Goal: Task Accomplishment & Management: Manage account settings

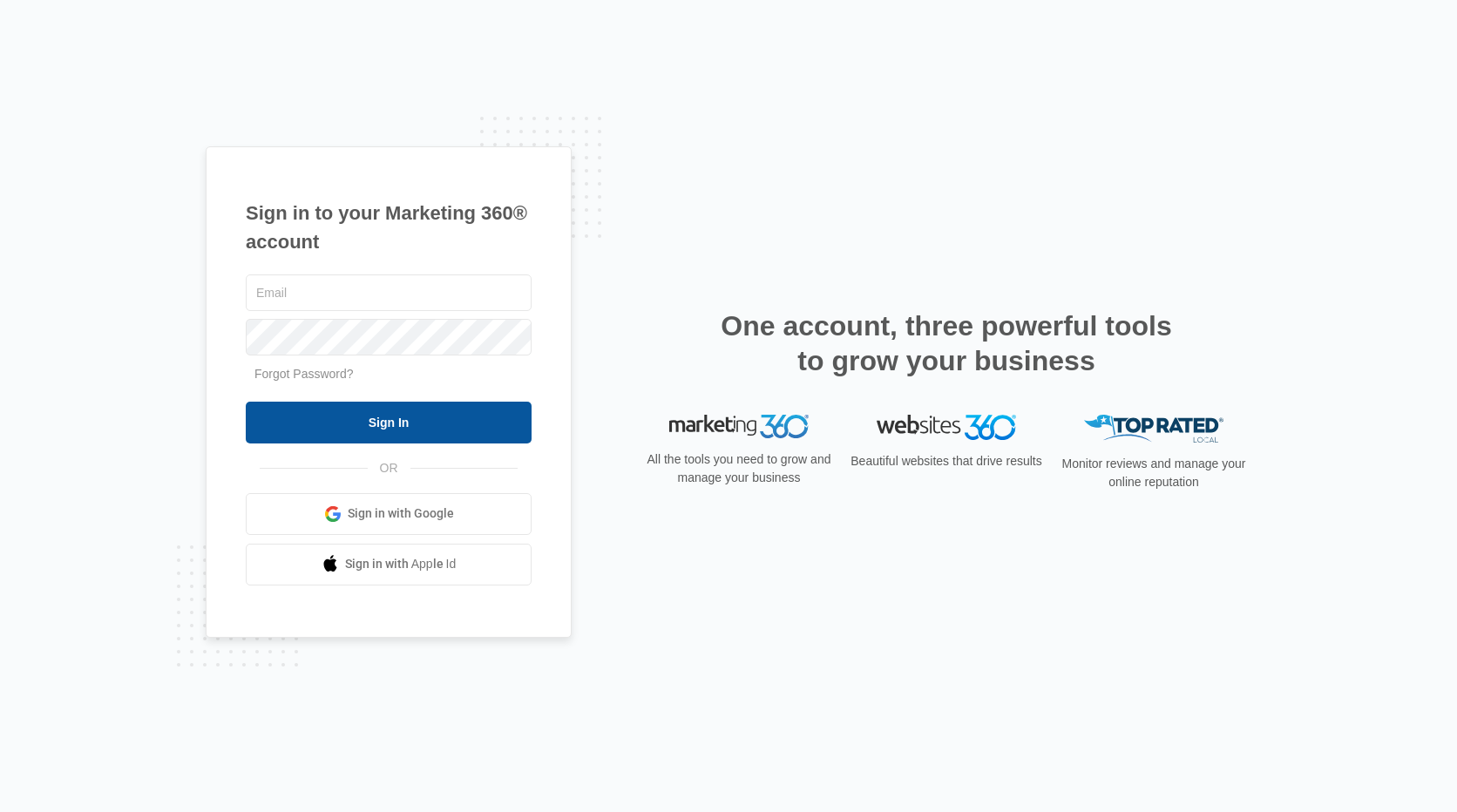
type input "michaelk@rempco.com"
click at [334, 407] on input "Sign In" at bounding box center [389, 422] width 286 height 42
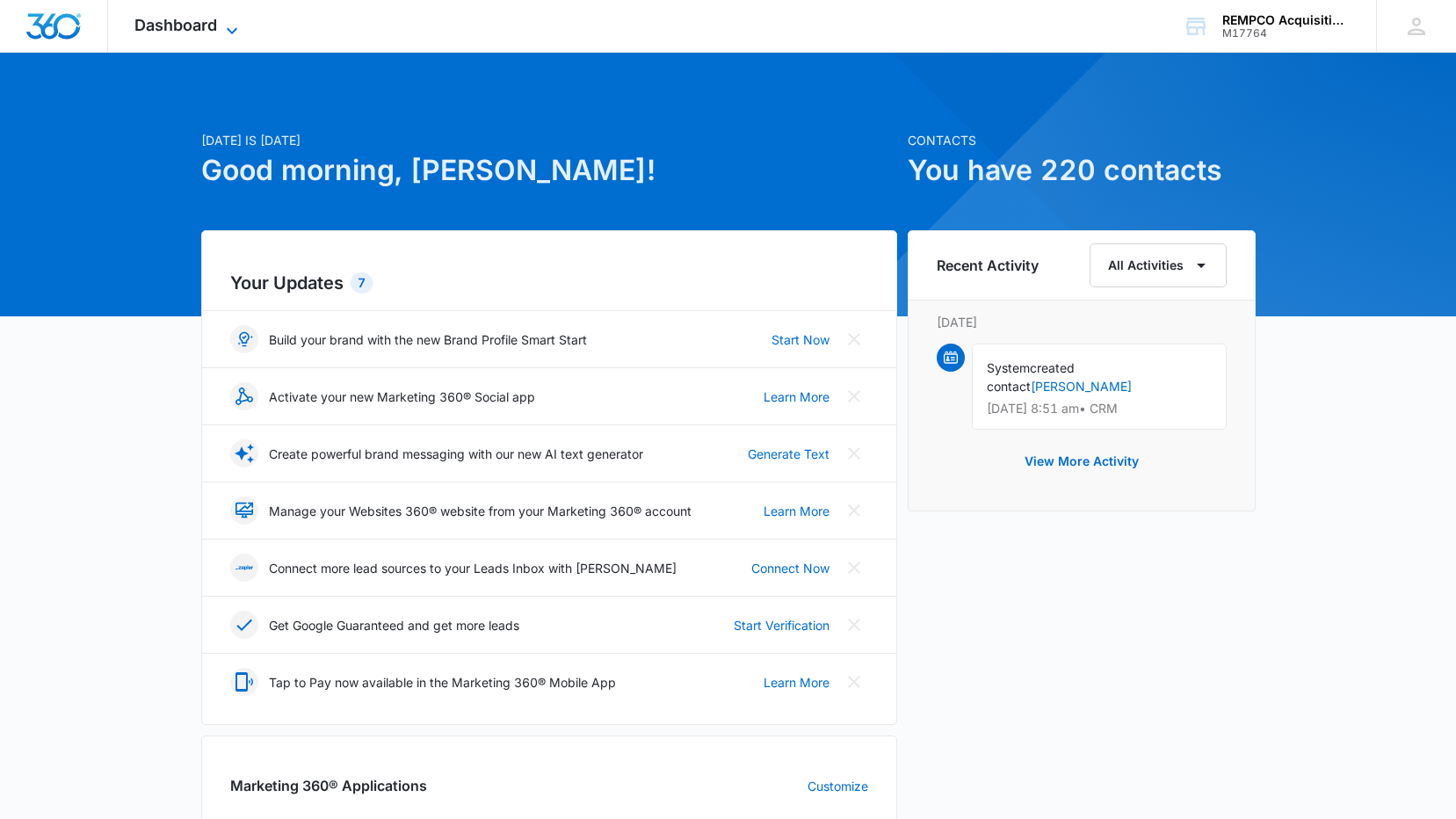
click at [222, 27] on icon at bounding box center [233, 31] width 21 height 22
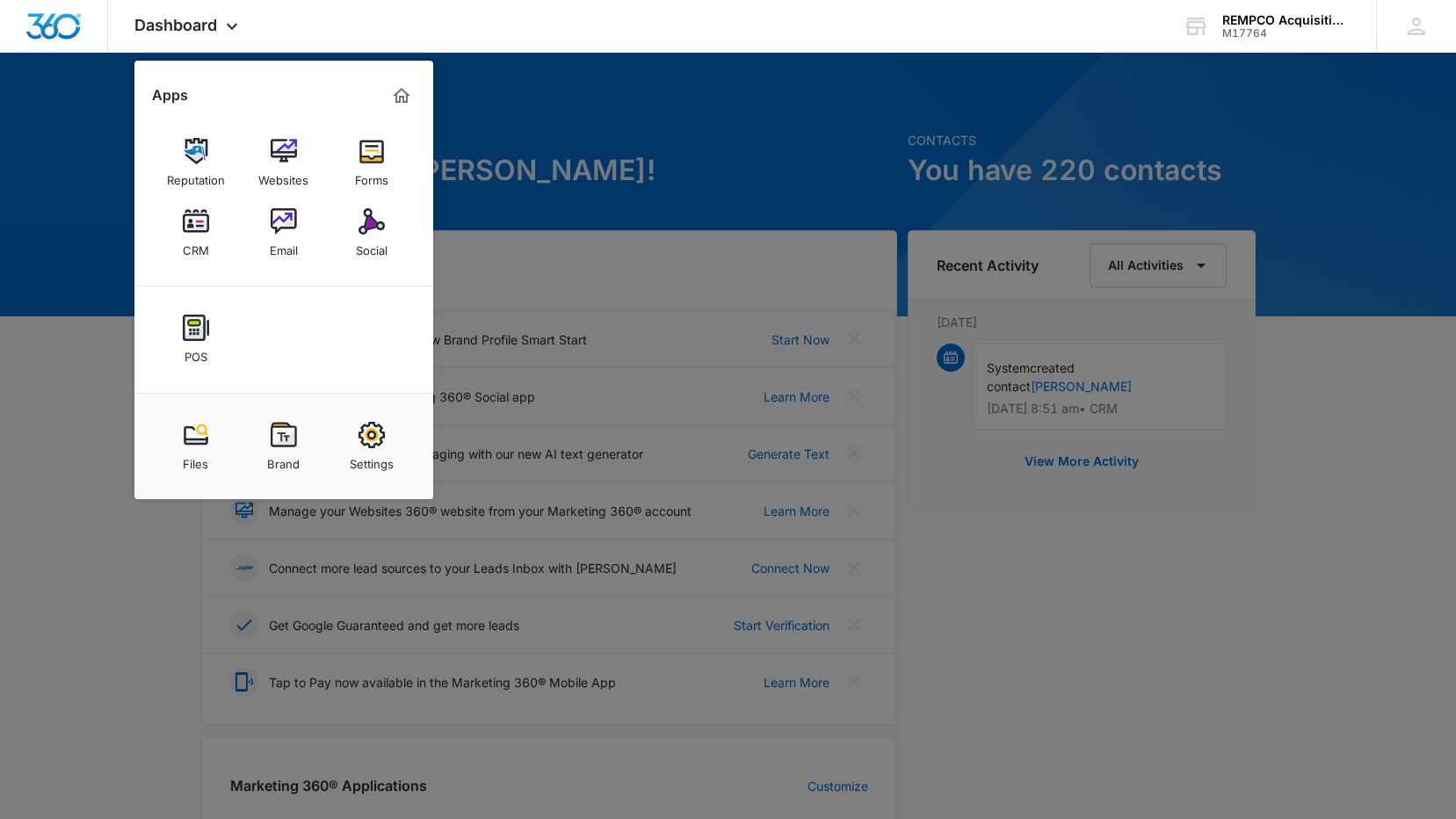
click at [370, 160] on img at bounding box center [371, 151] width 26 height 26
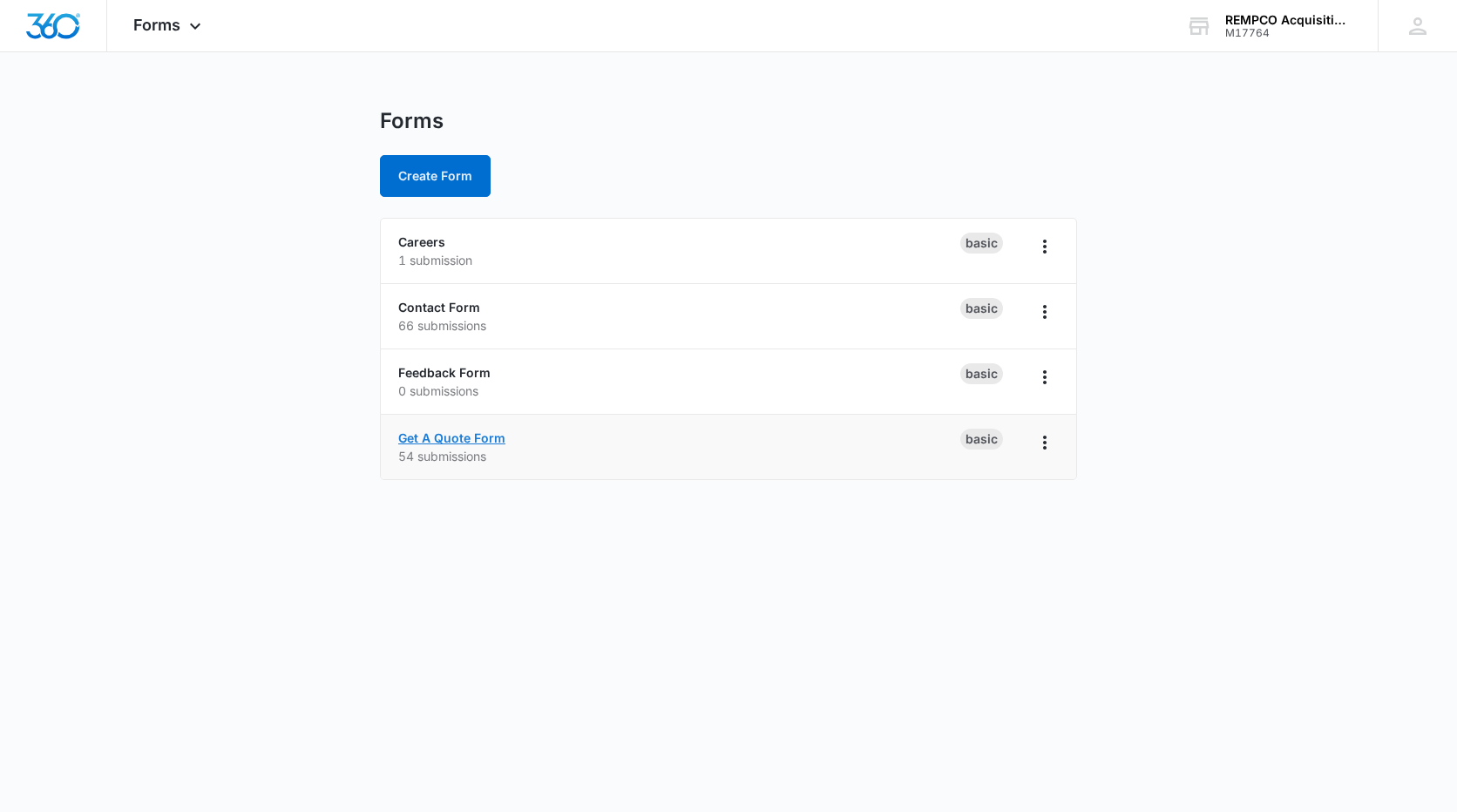
click at [478, 437] on link "Get A Quote Form" at bounding box center [452, 437] width 108 height 15
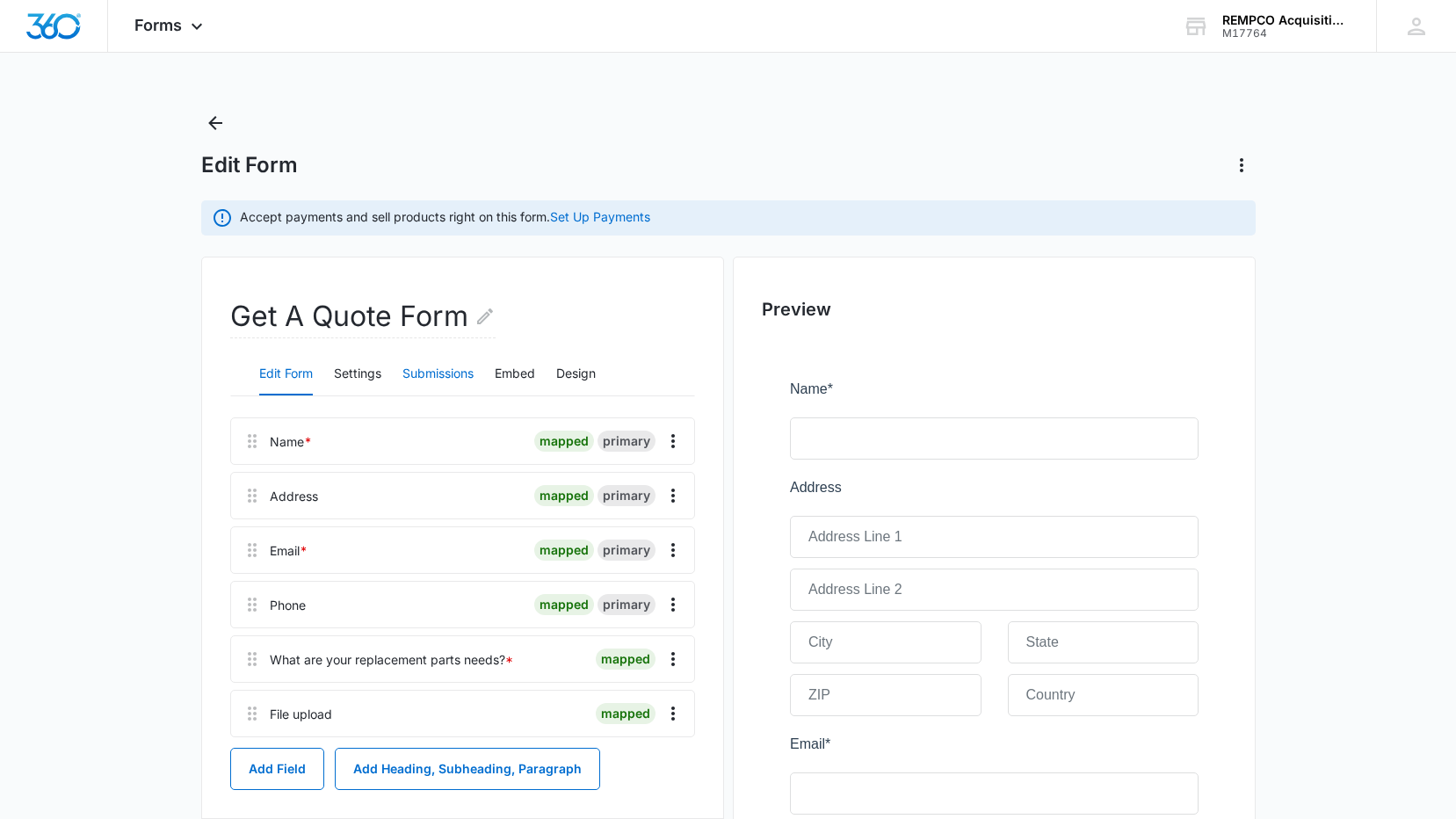
click at [424, 374] on button "Submissions" at bounding box center [438, 373] width 71 height 42
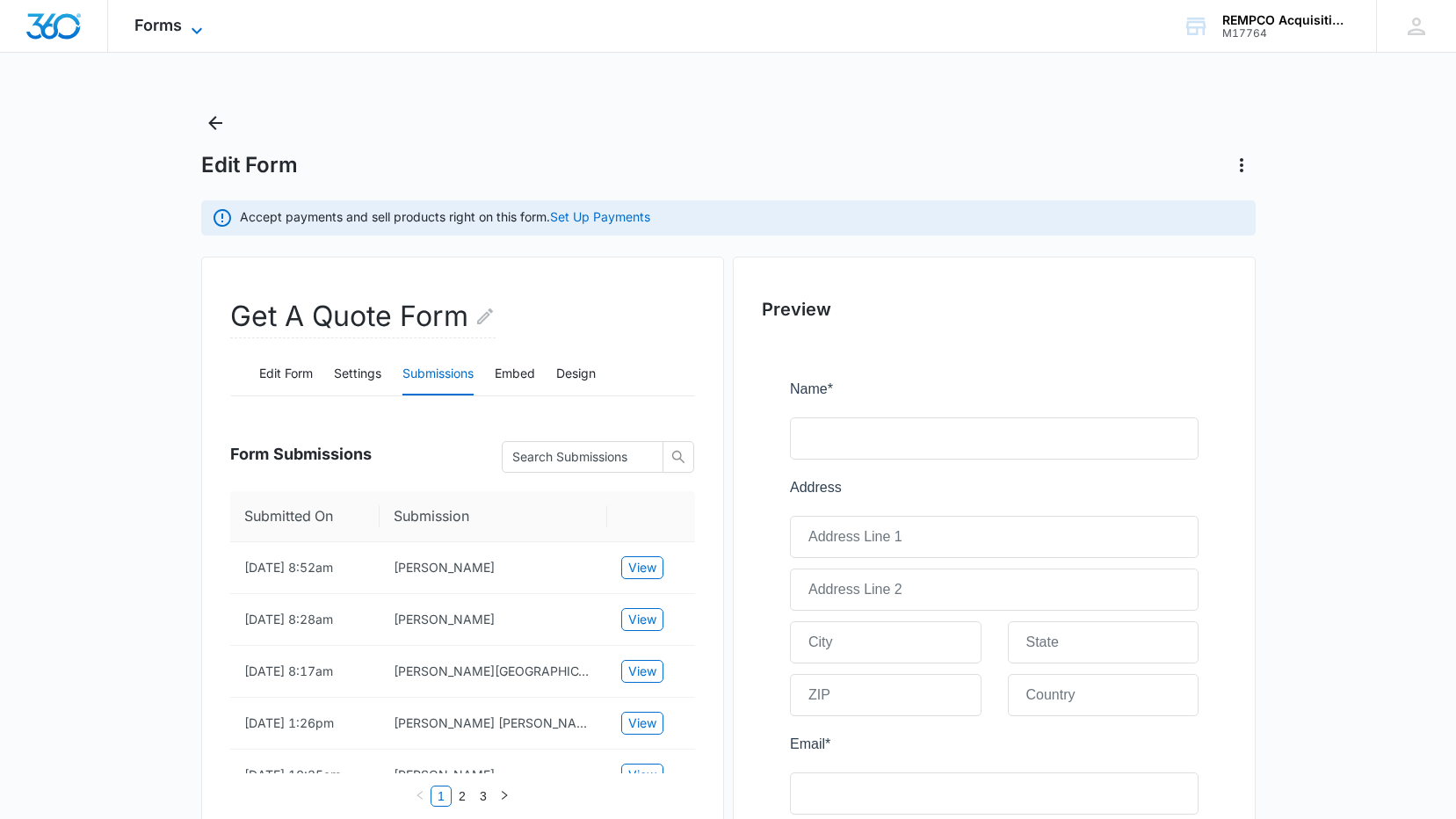
click at [197, 22] on icon at bounding box center [197, 31] width 21 height 22
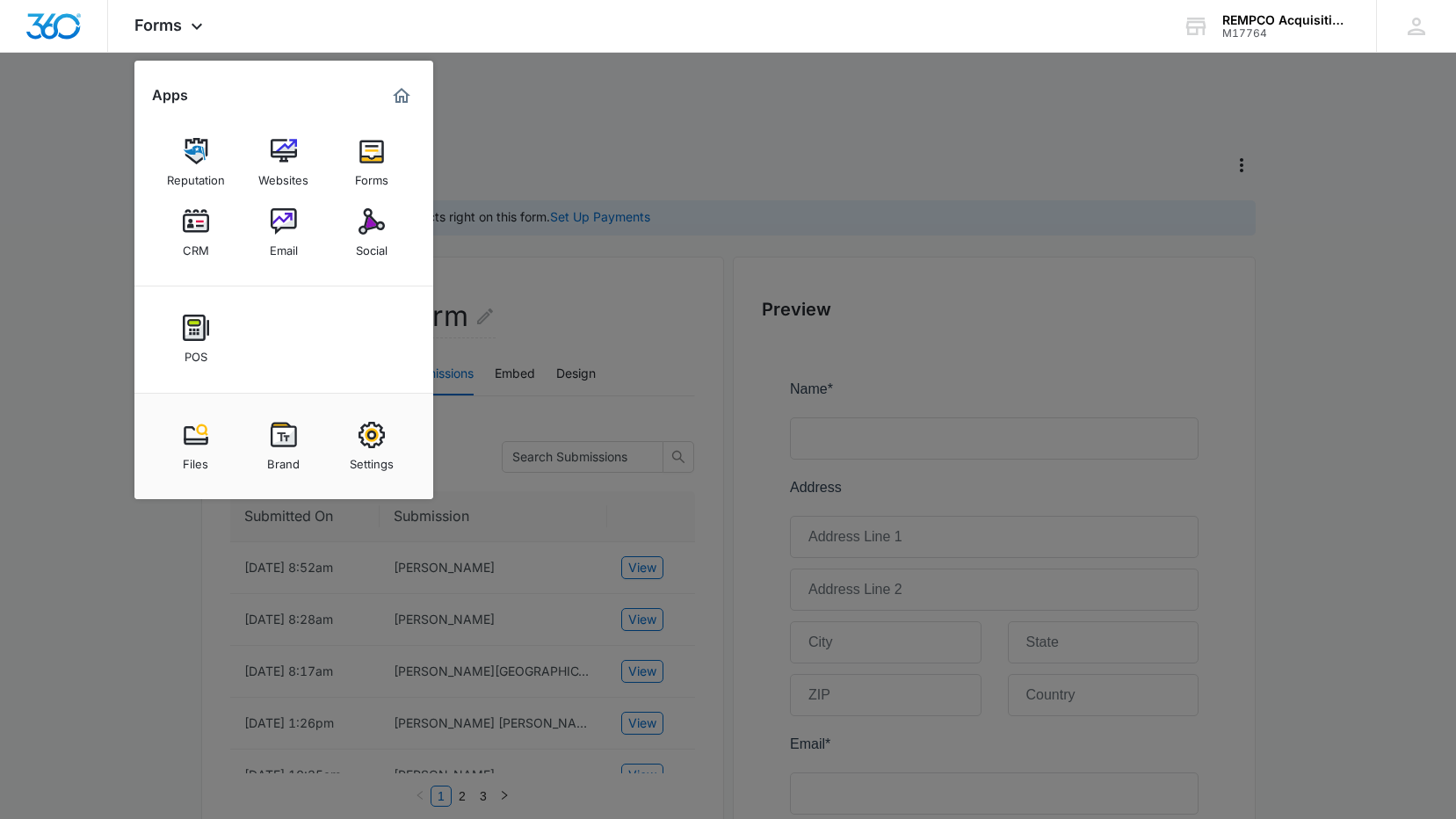
click at [365, 159] on img at bounding box center [371, 151] width 26 height 26
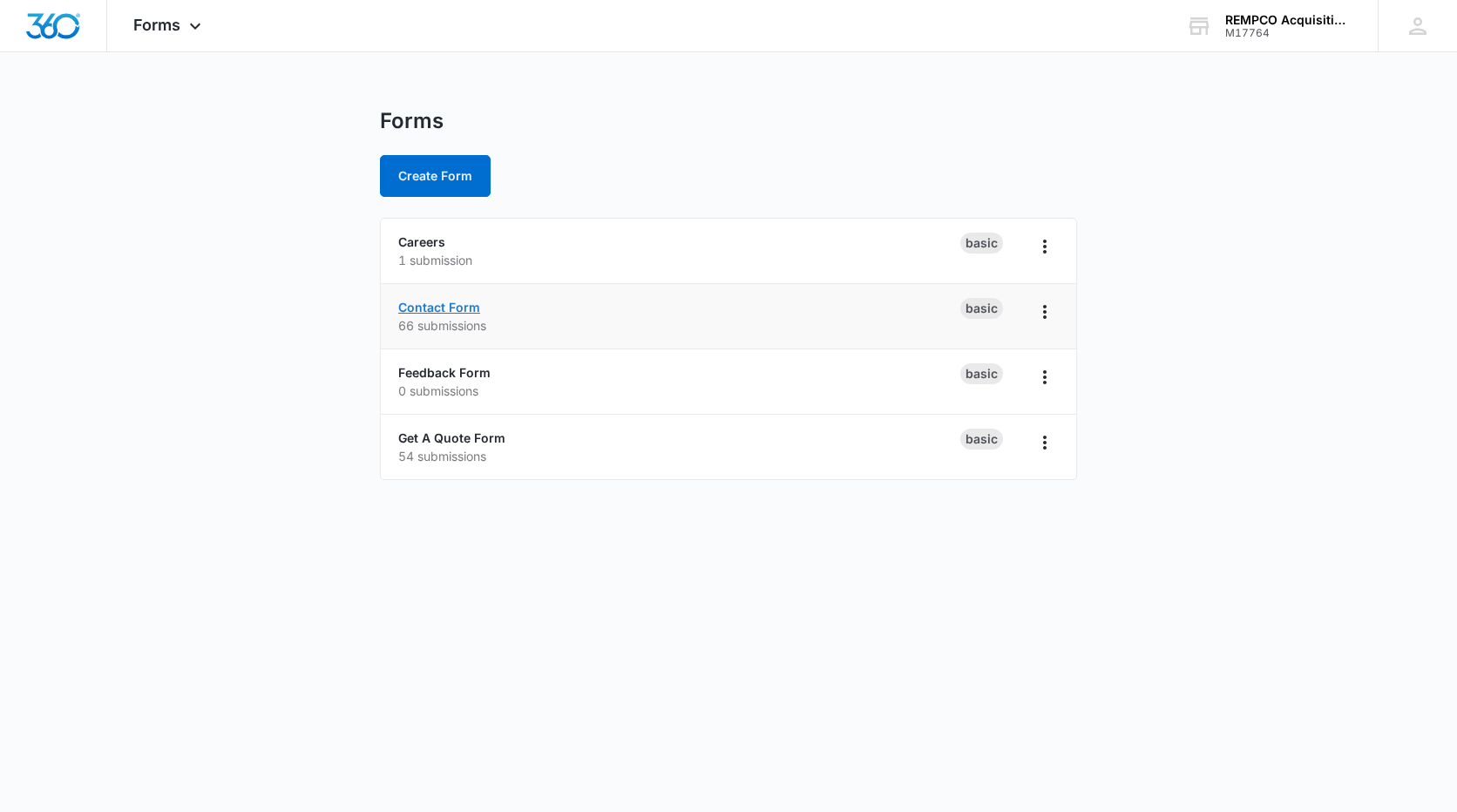
click at [448, 304] on link "Contact Form" at bounding box center [439, 306] width 82 height 15
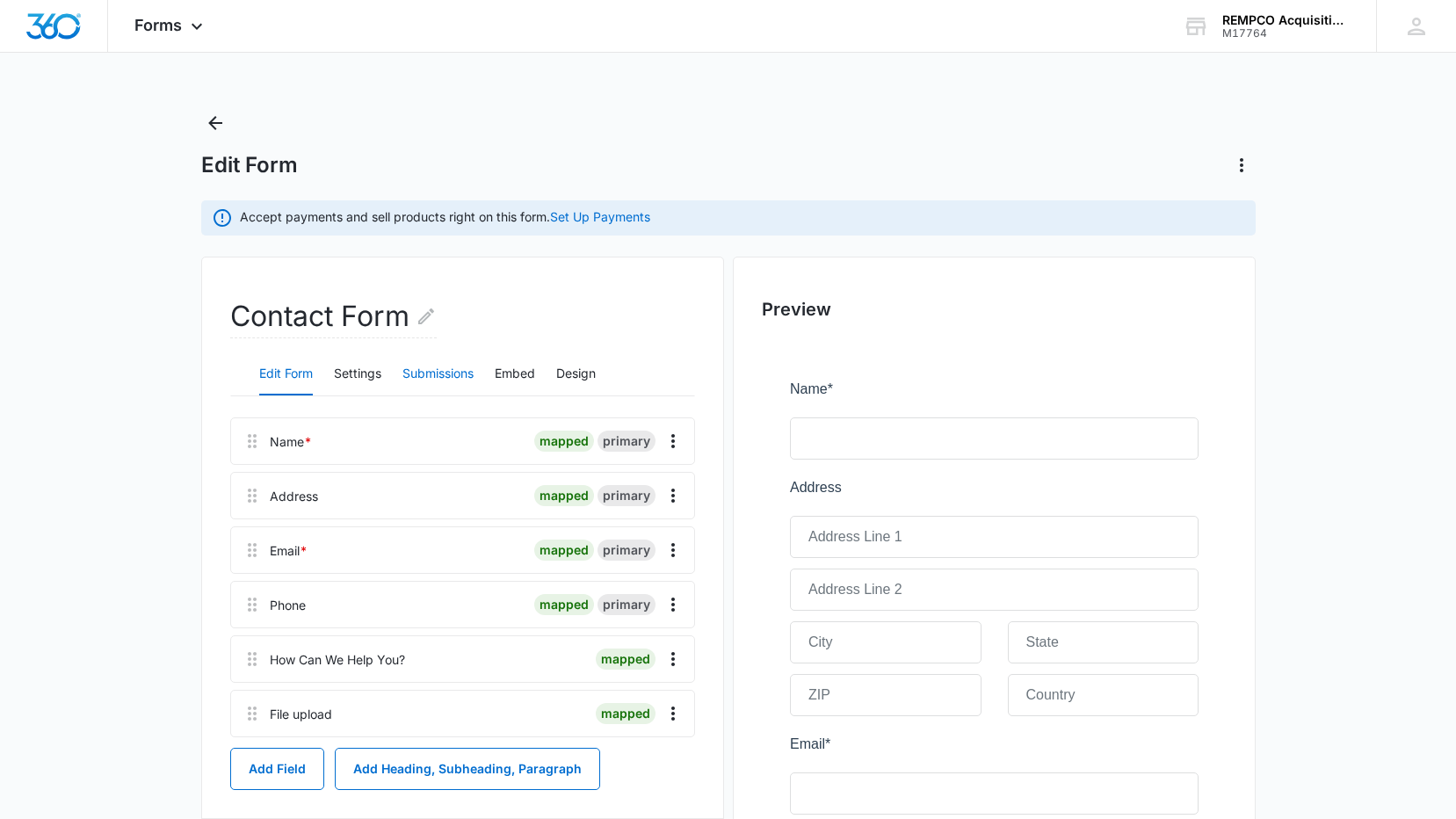
click at [422, 371] on button "Submissions" at bounding box center [438, 373] width 71 height 42
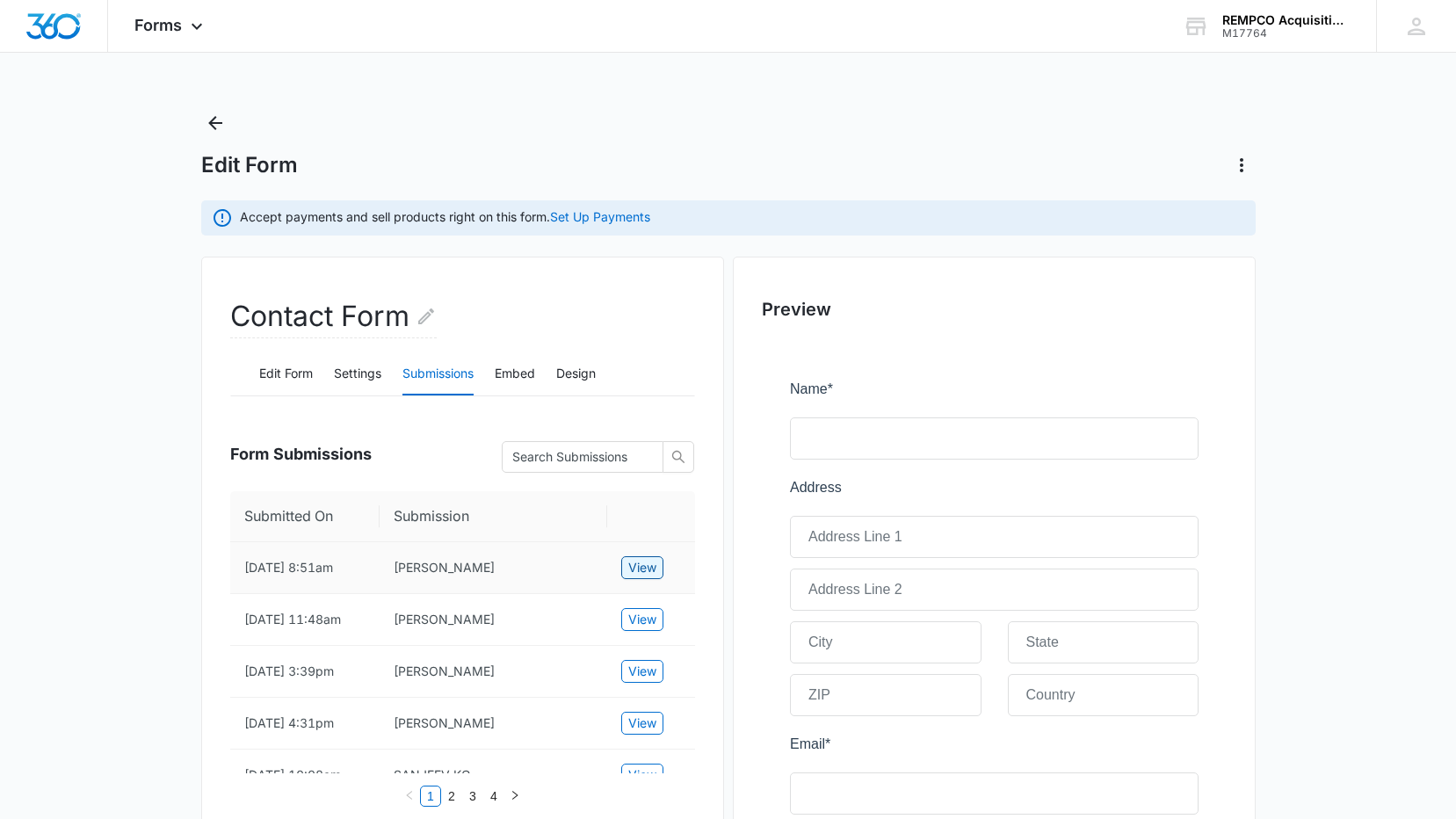
click at [629, 569] on span "View" at bounding box center [642, 568] width 28 height 20
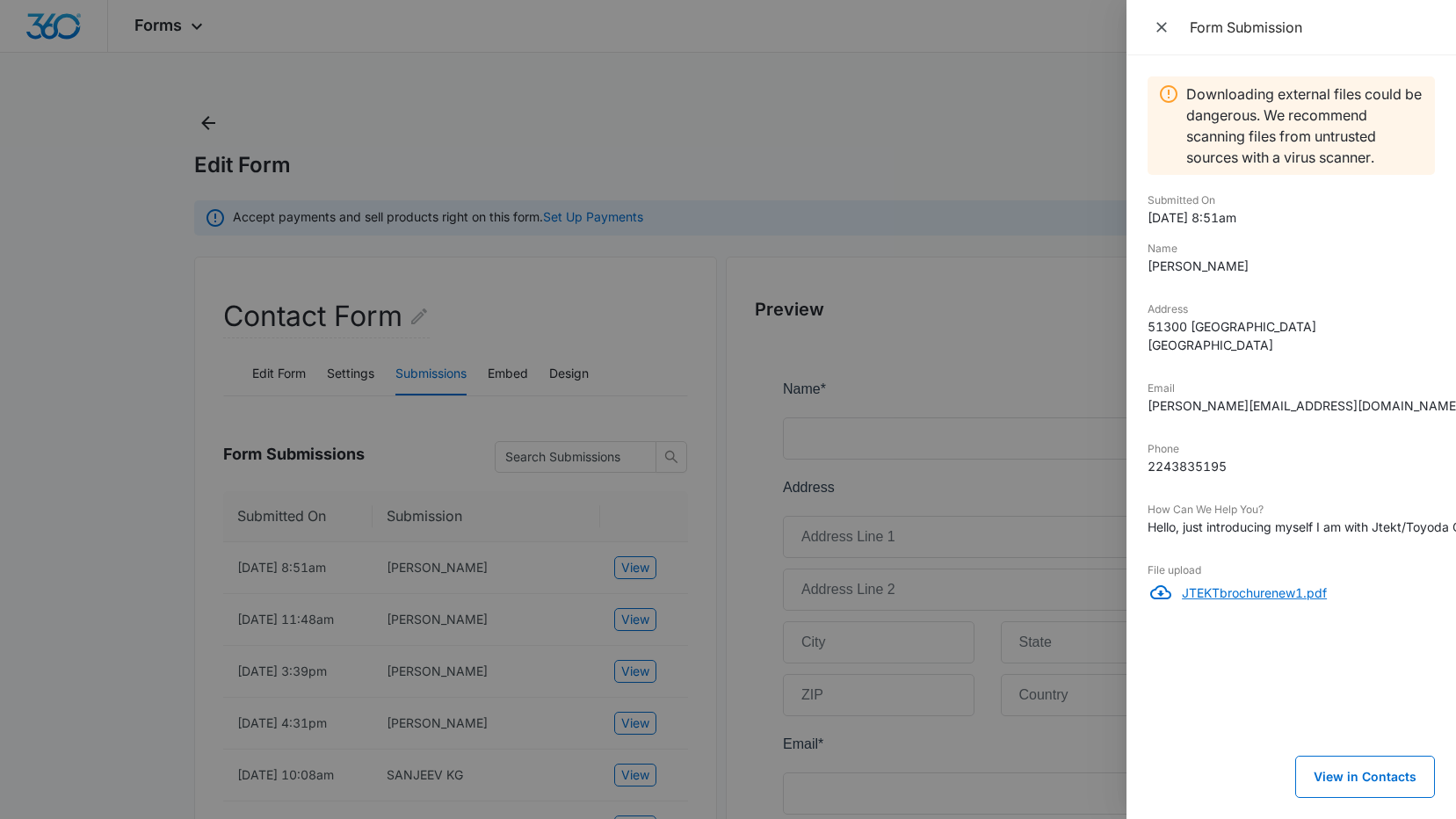
click at [1213, 602] on p "JTEKTbrochurenew1.pdf" at bounding box center [1307, 592] width 253 height 19
